Goal: Task Accomplishment & Management: Manage account settings

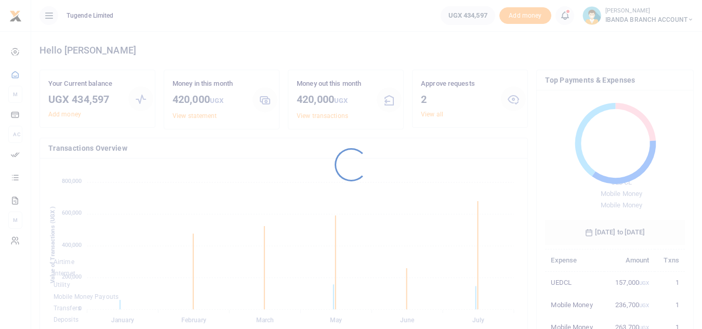
scroll to position [138, 132]
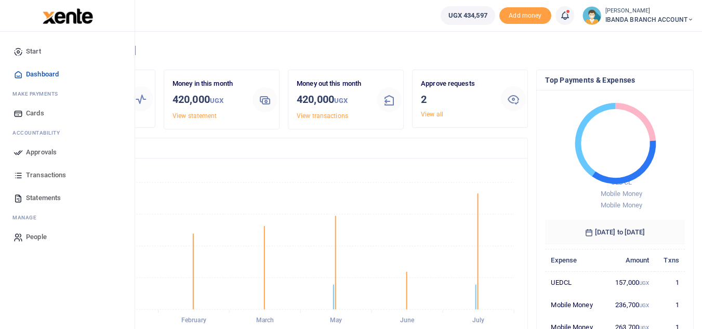
click at [20, 157] on icon at bounding box center [18, 152] width 9 height 9
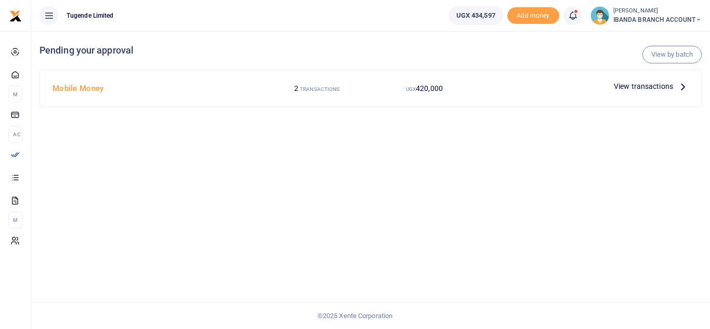
click at [682, 86] on icon at bounding box center [682, 86] width 11 height 11
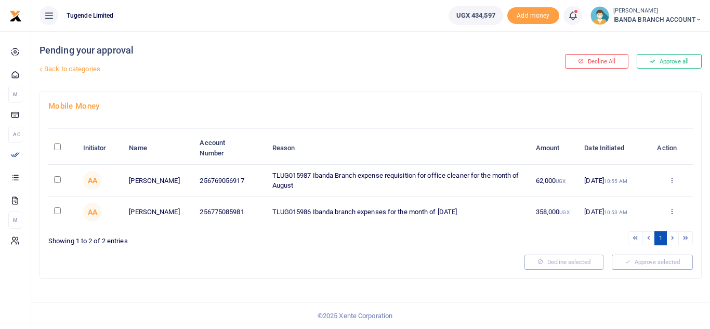
click at [59, 182] on input "checkbox" at bounding box center [57, 179] width 7 height 7
checkbox input "true"
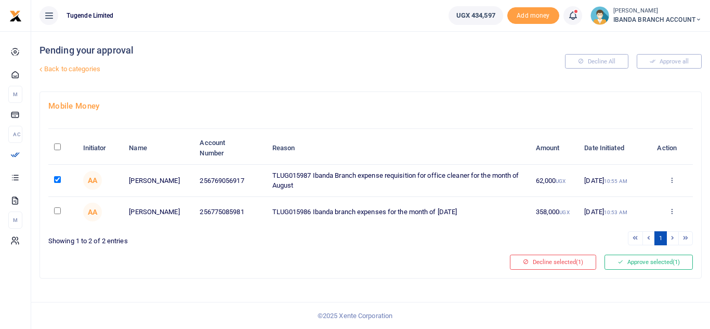
click at [57, 213] on input "checkbox" at bounding box center [57, 210] width 7 height 7
checkbox input "true"
click at [618, 260] on icon at bounding box center [621, 261] width 6 height 7
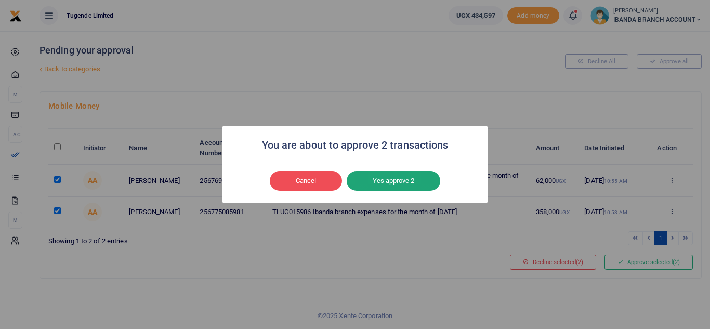
click at [413, 177] on button "Yes approve 2" at bounding box center [394, 181] width 94 height 20
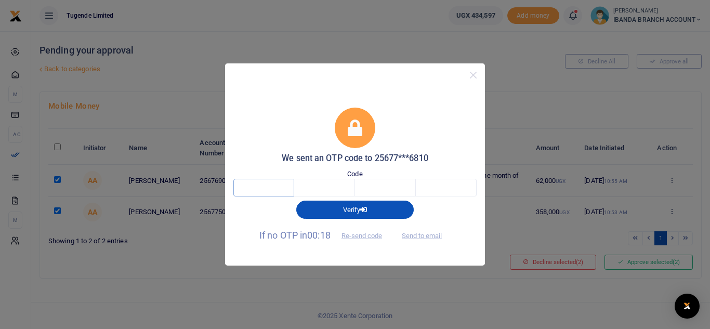
click at [283, 187] on input "text" at bounding box center [263, 188] width 61 height 18
click at [363, 237] on button "Re-send code" at bounding box center [362, 236] width 58 height 18
click at [474, 77] on button "Close" at bounding box center [473, 75] width 15 height 15
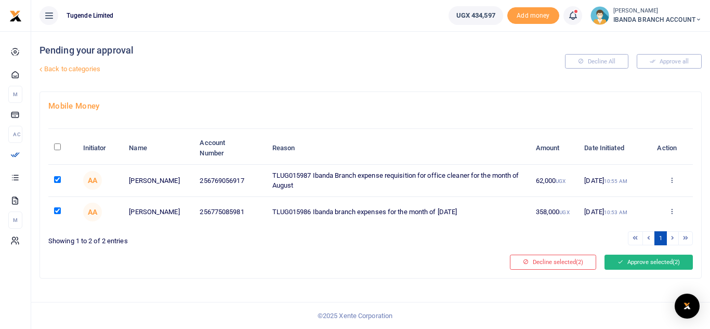
click at [629, 267] on button "Approve selected (2)" at bounding box center [649, 262] width 88 height 15
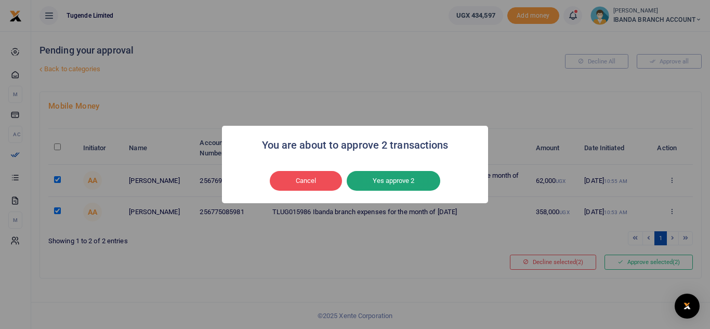
click at [400, 177] on button "Yes approve 2" at bounding box center [394, 181] width 94 height 20
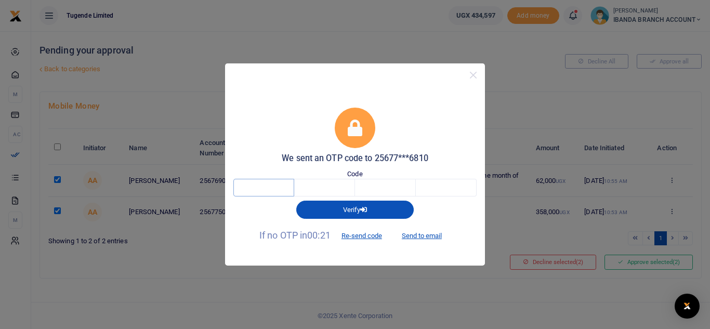
click at [281, 190] on input "text" at bounding box center [263, 188] width 61 height 18
click at [427, 236] on button "Send to email" at bounding box center [422, 236] width 58 height 18
click at [268, 185] on input "text" at bounding box center [263, 188] width 61 height 18
type input "4"
type input "8"
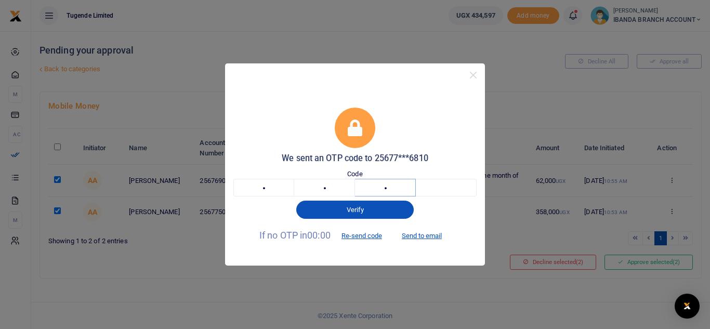
type input "2"
type input "6"
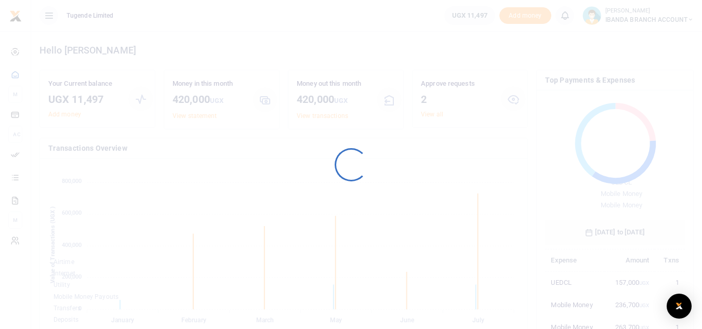
scroll to position [138, 132]
